Goal: Transaction & Acquisition: Book appointment/travel/reservation

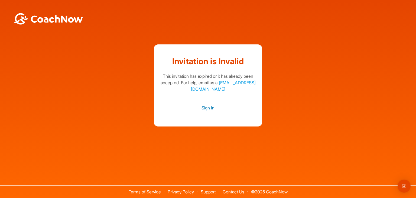
click at [207, 110] on link "Sign In" at bounding box center [207, 107] width 97 height 7
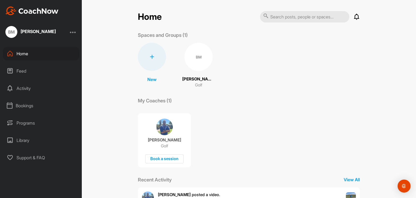
click at [28, 104] on div "Bookings" at bounding box center [41, 106] width 76 height 14
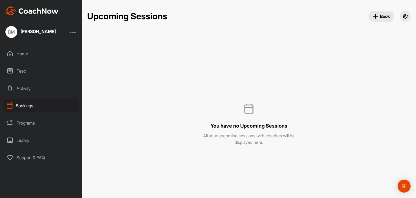
click at [25, 90] on div "Activity" at bounding box center [41, 88] width 76 height 14
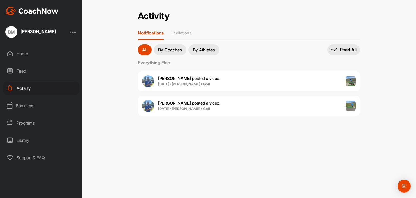
click at [22, 122] on div "Programs" at bounding box center [41, 123] width 76 height 14
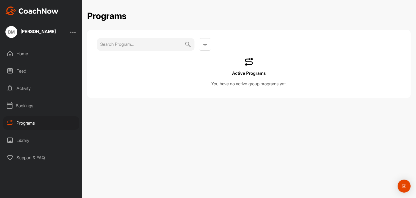
click at [21, 51] on div "Home" at bounding box center [41, 54] width 76 height 14
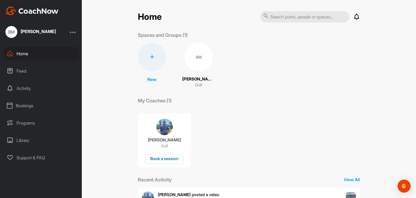
click at [164, 159] on div "Book a session" at bounding box center [164, 158] width 38 height 9
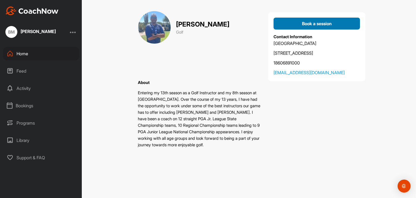
click at [310, 22] on span "Book a session" at bounding box center [317, 23] width 30 height 5
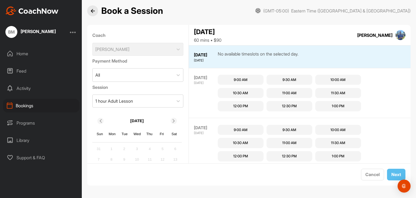
scroll to position [31, 0]
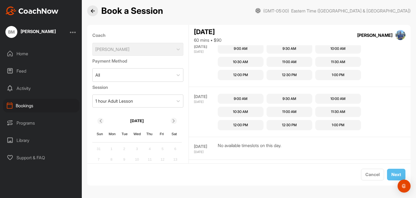
click at [173, 122] on icon at bounding box center [174, 121] width 4 height 4
click at [150, 148] on div "2" at bounding box center [150, 149] width 8 height 8
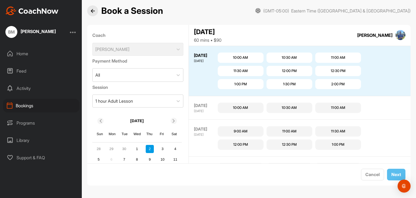
scroll to position [245, 0]
click at [248, 55] on div "10:00 AM" at bounding box center [240, 57] width 15 height 5
click at [393, 174] on span "Next" at bounding box center [396, 174] width 10 height 5
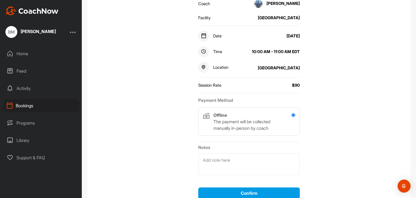
scroll to position [112, 0]
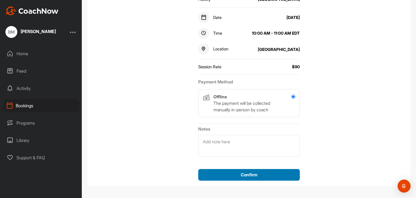
click at [268, 174] on div "Confirm" at bounding box center [248, 174] width 93 height 6
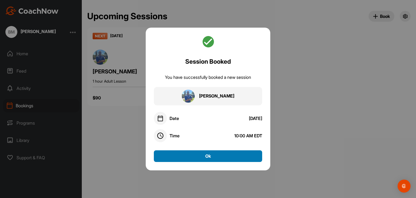
click at [188, 154] on button "Ok" at bounding box center [208, 156] width 108 height 12
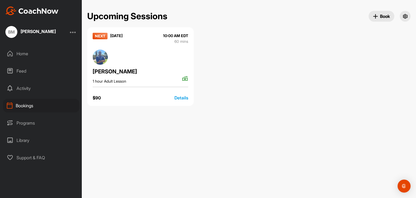
click at [27, 108] on div "Bookings" at bounding box center [41, 106] width 76 height 14
click at [21, 54] on div "Home" at bounding box center [41, 54] width 76 height 14
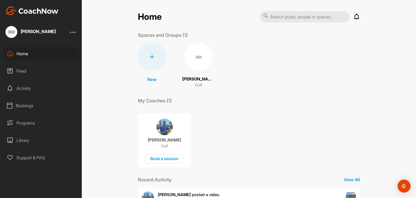
click at [22, 86] on div "Activity" at bounding box center [41, 88] width 76 height 14
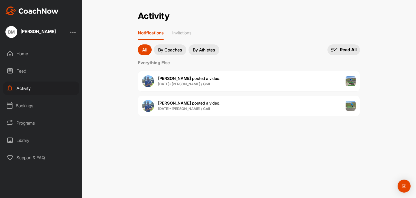
click at [22, 68] on div "Feed" at bounding box center [41, 71] width 76 height 14
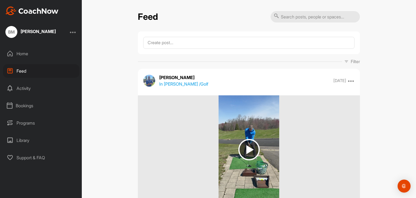
click at [21, 54] on div "Home" at bounding box center [41, 54] width 76 height 14
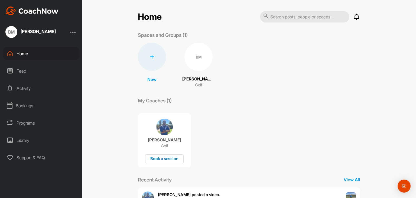
click at [170, 160] on div "Book a session" at bounding box center [164, 158] width 38 height 9
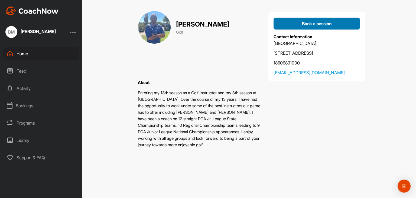
click at [308, 21] on span "Book a session" at bounding box center [317, 23] width 30 height 5
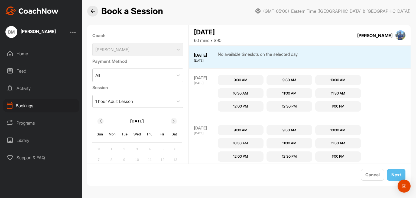
scroll to position [5, 0]
click at [172, 121] on icon at bounding box center [174, 121] width 4 height 4
click at [150, 150] on div "2" at bounding box center [150, 149] width 8 height 8
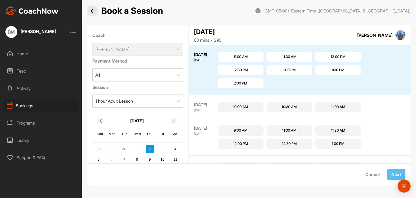
scroll to position [245, 0]
